Goal: Task Accomplishment & Management: Complete application form

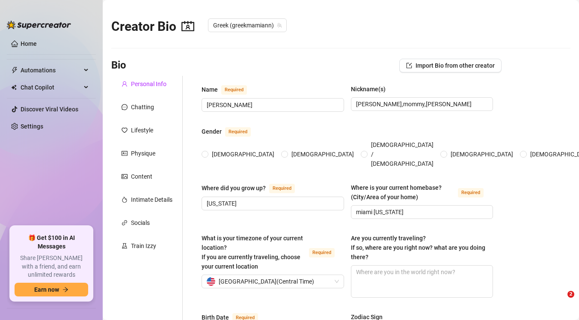
type input "[PERSON_NAME]"
type input "[PERSON_NAME],mommy,[PERSON_NAME]"
type input "[US_STATE]"
type input "miami [US_STATE]"
type input "straight"
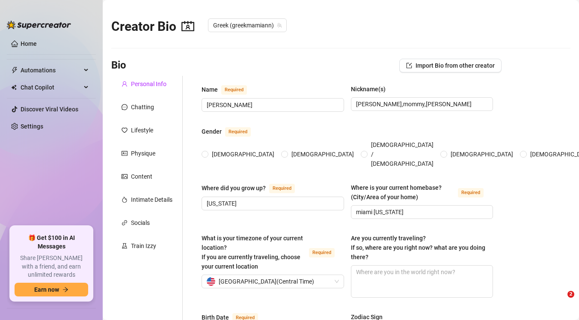
type input "single"
type input "2"
type input "1 bengal 1 dashcsund"
type input "onlyfans"
type input "bachelors in business"
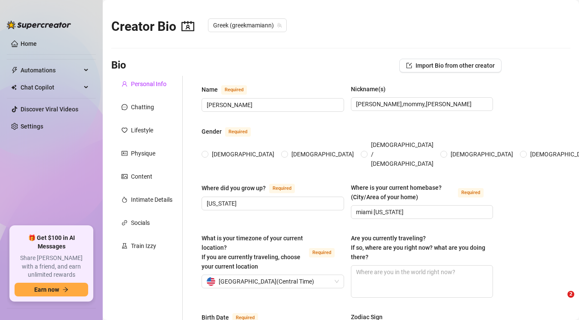
type textarea "to be a great mom and to become top percentage on Onlyfans"
type textarea "one time i was live on vidcall and ended up squirting uncontrollably and got hu…"
type textarea "im tall, im greek, i love traveling and reading, im obssessed with fashion and …"
type textarea "i love making my fans enjoy my content it turns me on to create for them"
type input "[DATE]"
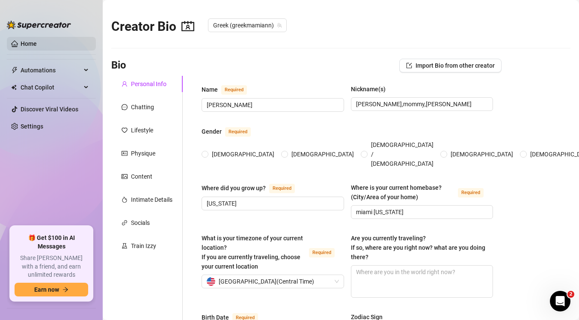
click at [24, 47] on link "Home" at bounding box center [29, 43] width 16 height 7
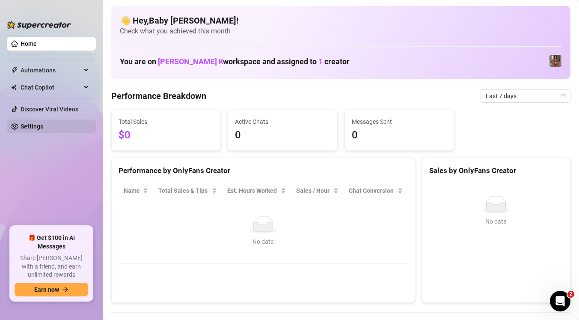
click at [41, 128] on link "Settings" at bounding box center [32, 126] width 23 height 7
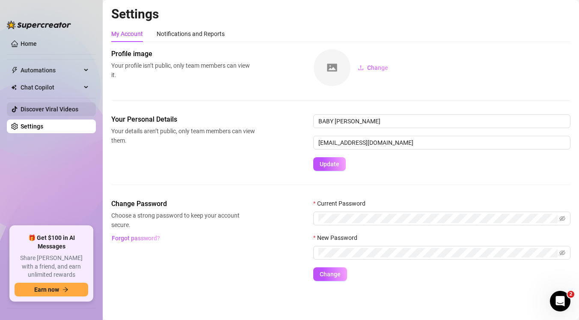
click at [39, 106] on link "Discover Viral Videos" at bounding box center [50, 109] width 58 height 7
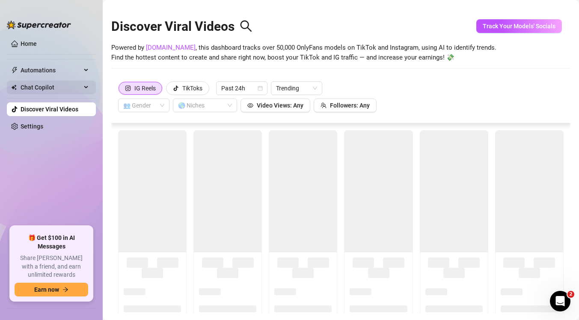
click at [38, 87] on span "Chat Copilot" at bounding box center [51, 88] width 61 height 14
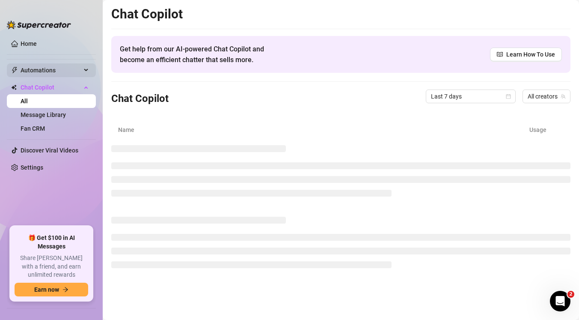
click at [57, 72] on span "Automations" at bounding box center [51, 70] width 61 height 14
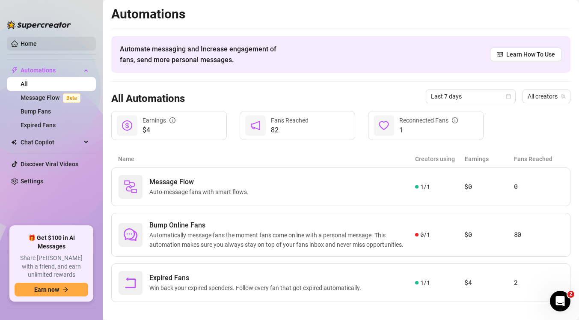
click at [36, 46] on link "Home" at bounding box center [29, 43] width 16 height 7
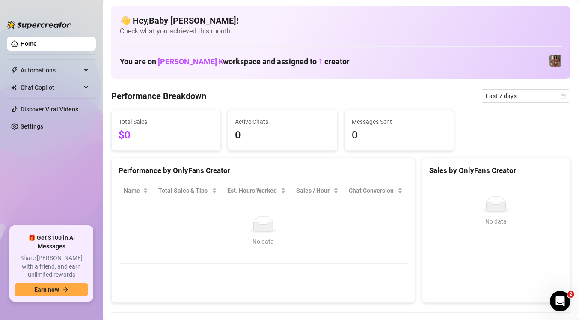
click at [36, 46] on link "Home" at bounding box center [29, 43] width 16 height 7
